Goal: Task Accomplishment & Management: Manage account settings

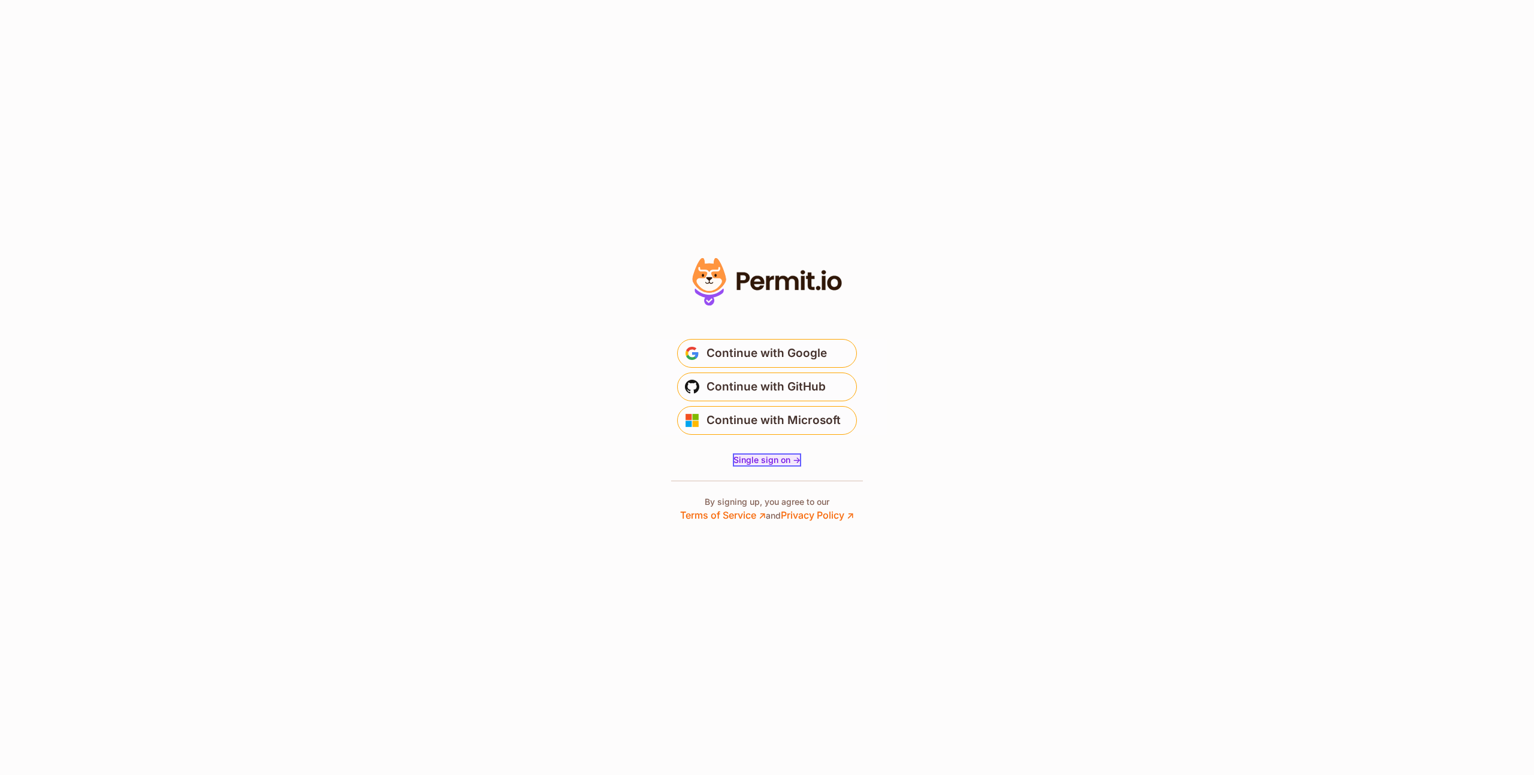
click at [744, 455] on span "Single sign on ->" at bounding box center [766, 460] width 67 height 10
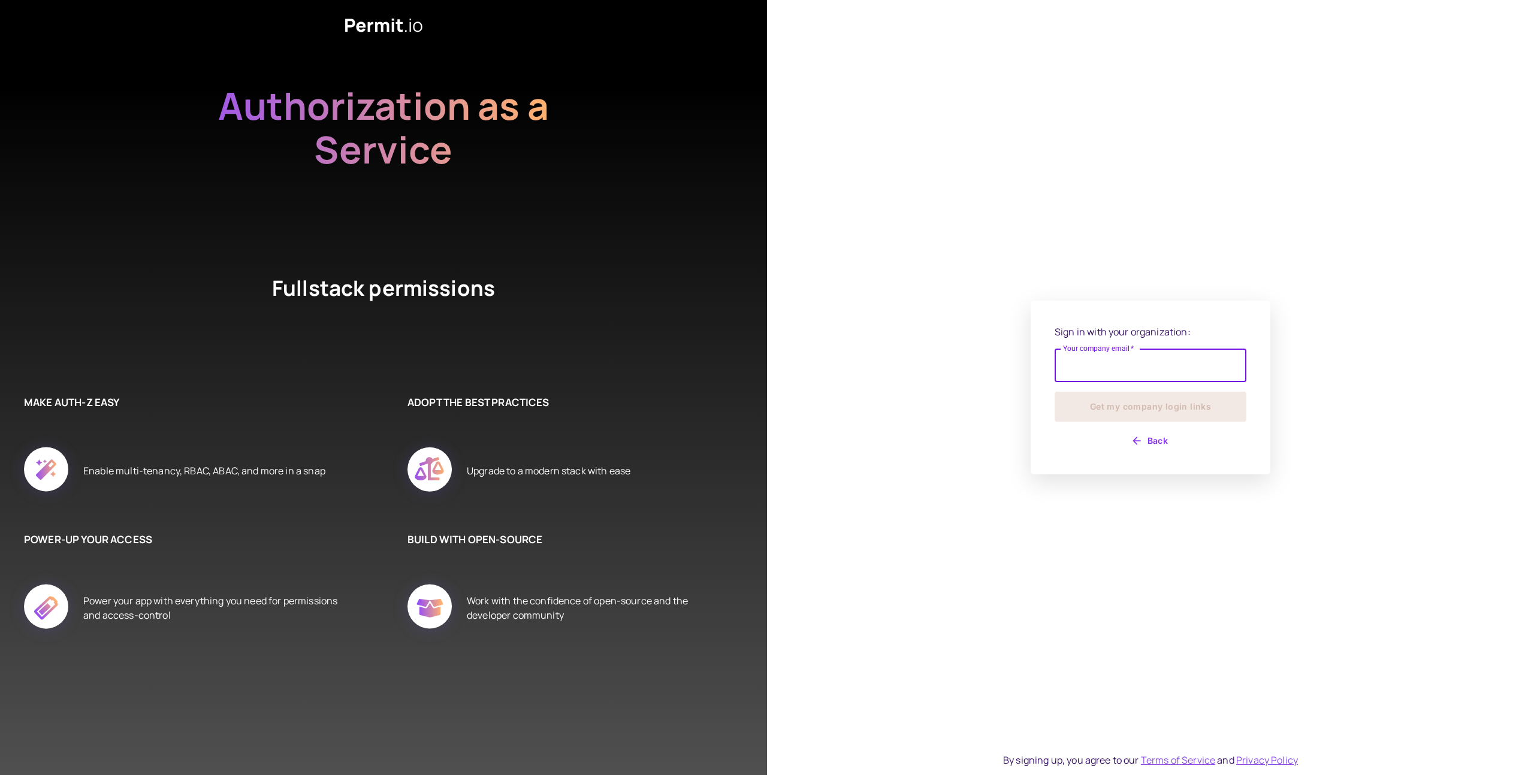
click at [1099, 372] on input "Your company email   *" at bounding box center [1150, 366] width 192 height 34
type input "**********"
click at [1156, 404] on button "Get my company login links" at bounding box center [1150, 407] width 192 height 30
